Goal: Task Accomplishment & Management: Manage account settings

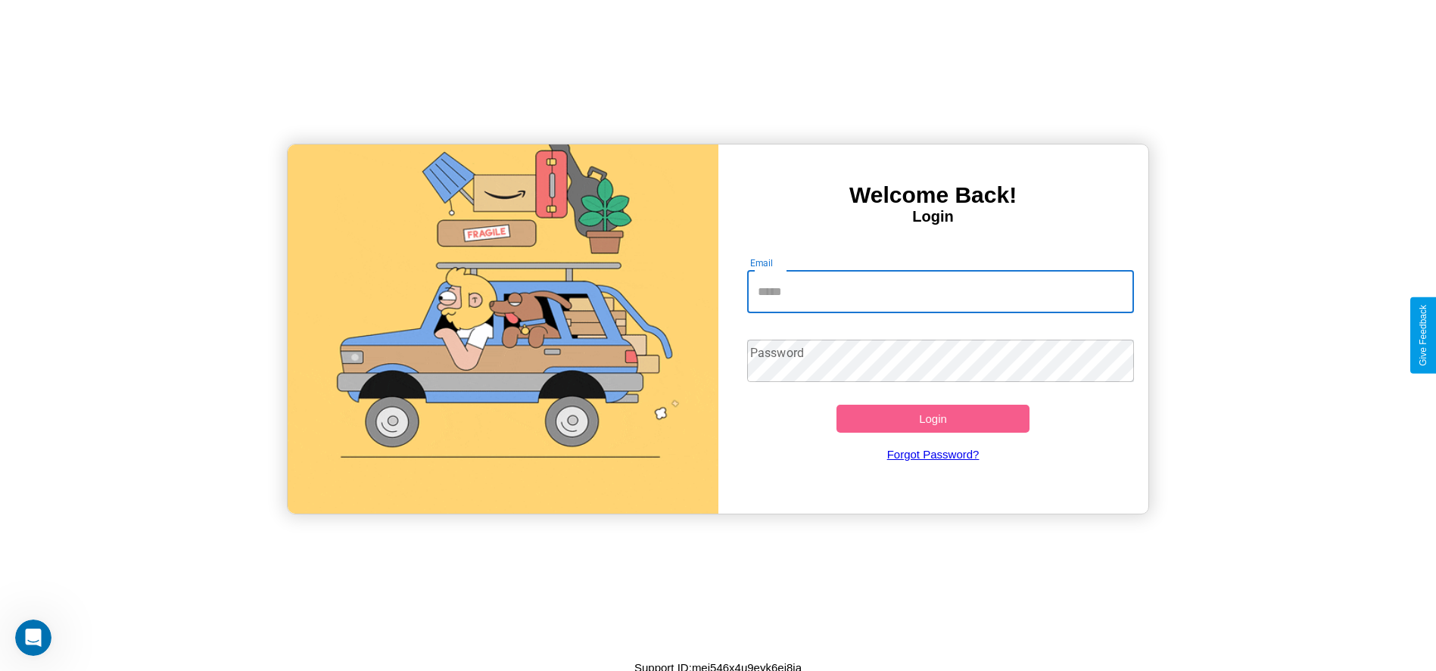
click at [940, 291] on input "Email" at bounding box center [940, 292] width 387 height 42
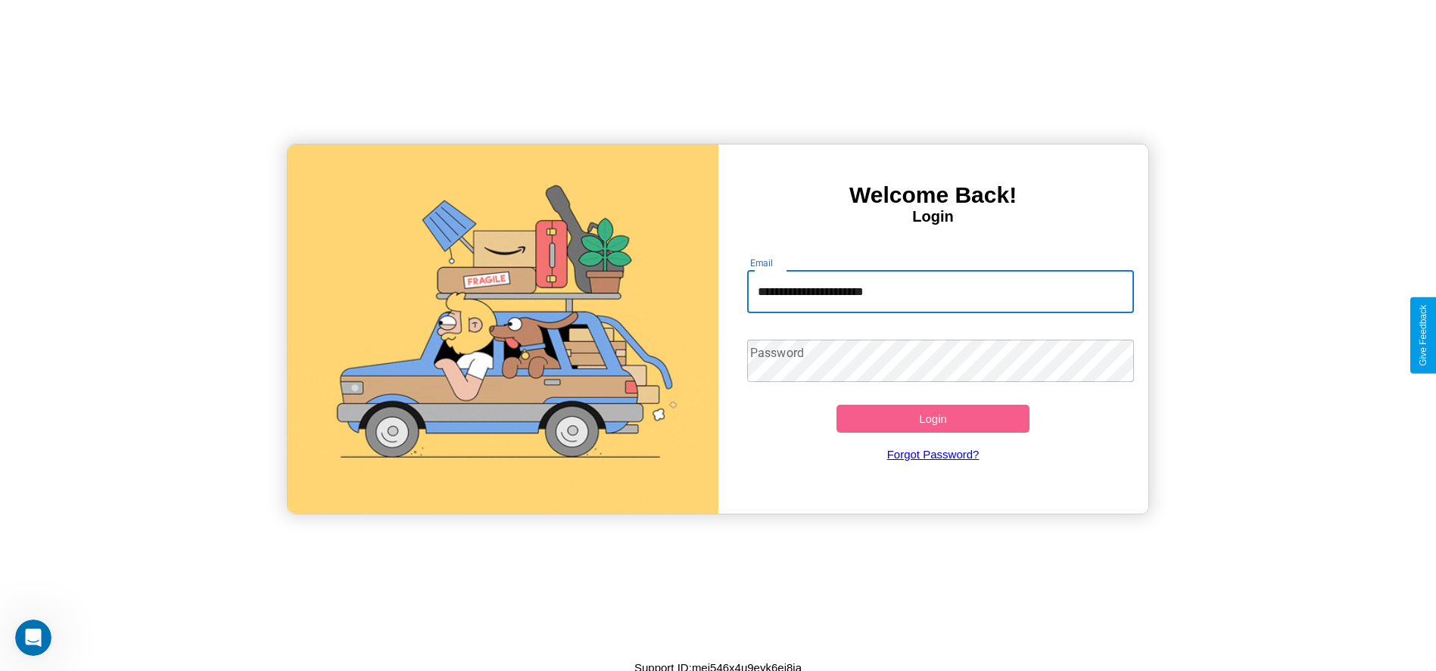
type input "**********"
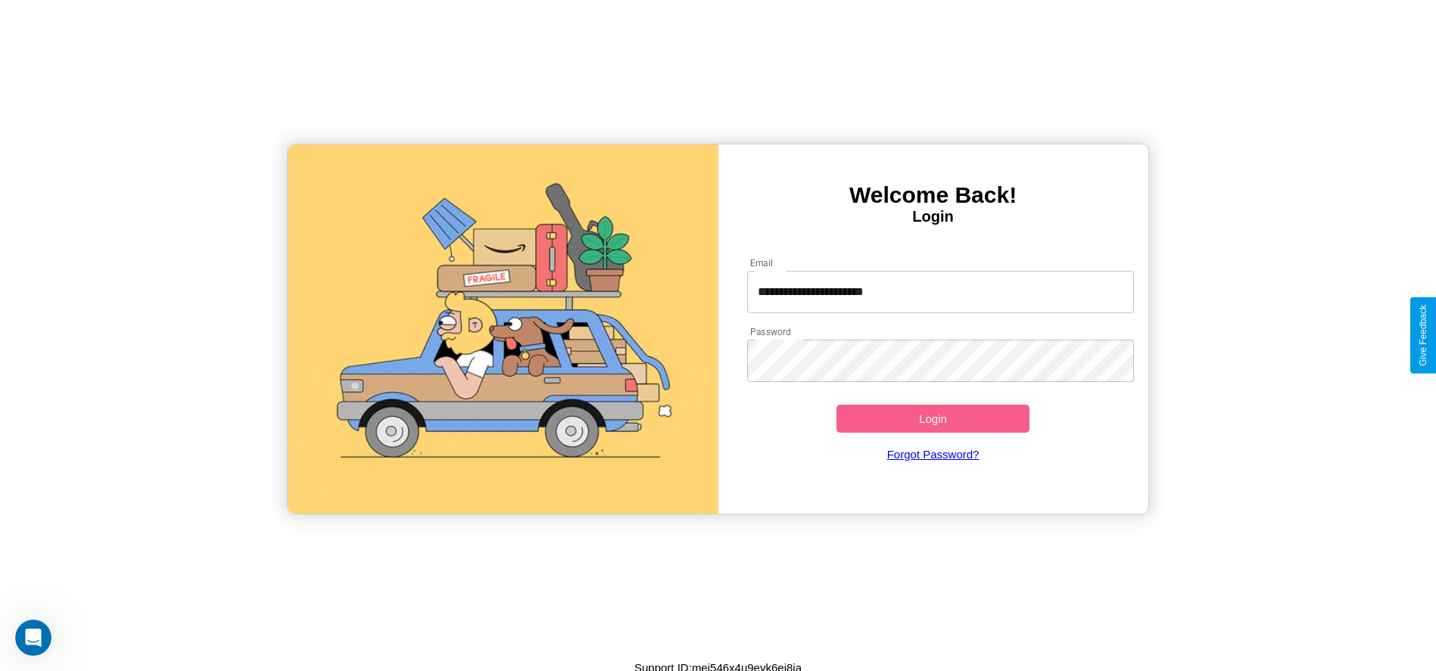
click at [932, 419] on button "Login" at bounding box center [933, 419] width 194 height 28
